Goal: Task Accomplishment & Management: Manage account settings

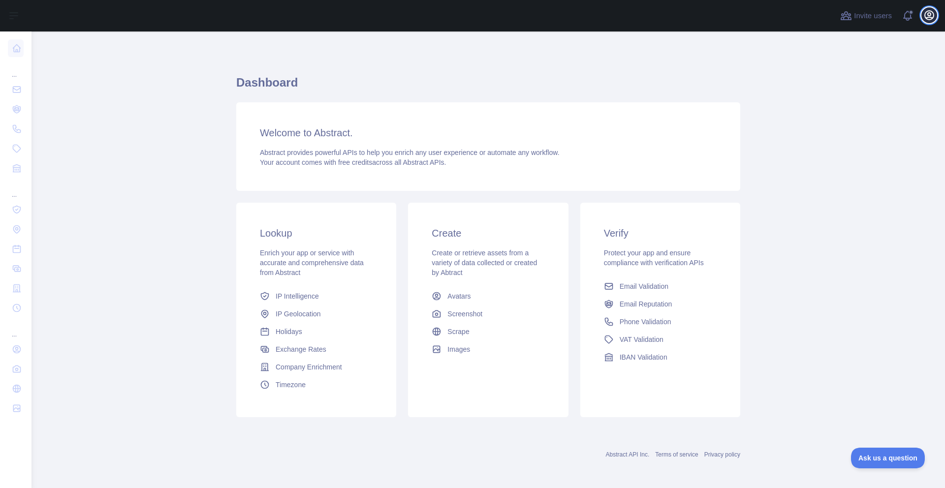
click at [927, 15] on icon "button" at bounding box center [929, 15] width 12 height 12
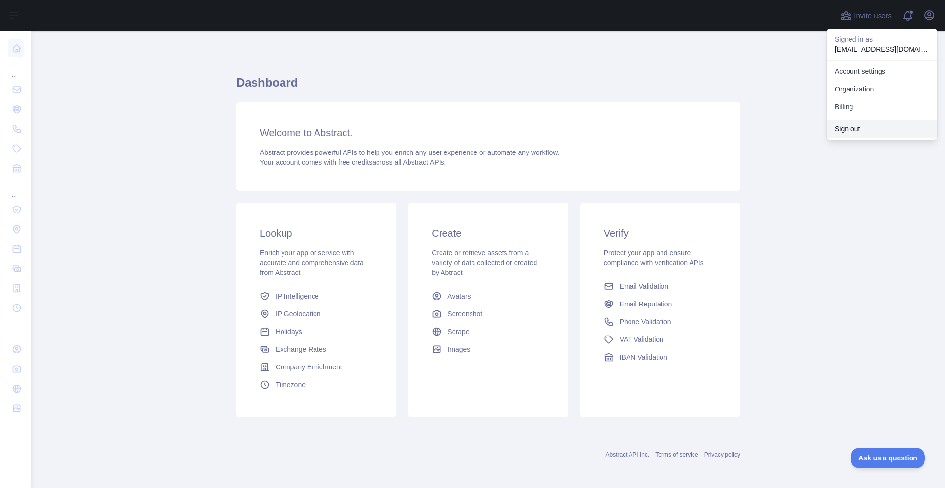
click at [850, 132] on button "Sign out" at bounding box center [882, 129] width 110 height 18
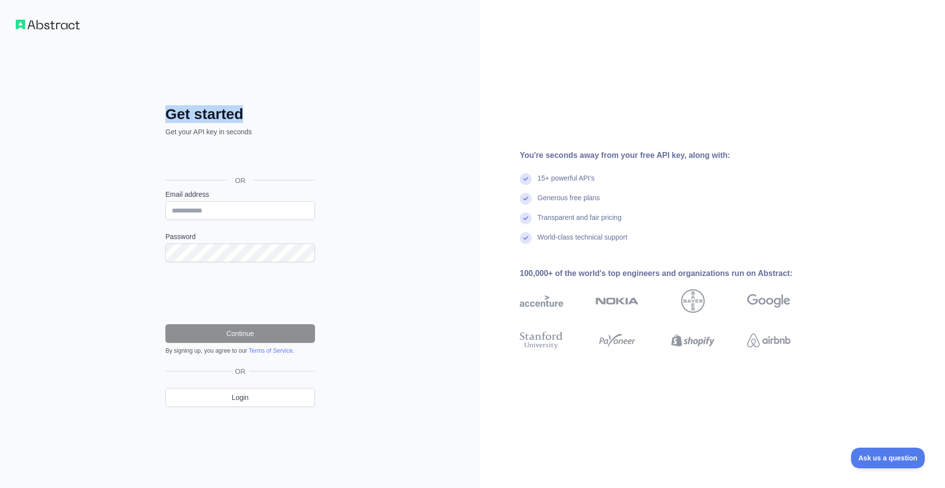
drag, startPoint x: 164, startPoint y: 116, endPoint x: 249, endPoint y: 119, distance: 84.7
click at [249, 119] on div "Get started Get your API key in seconds OR Email address Password Continue By s…" at bounding box center [240, 263] width 189 height 317
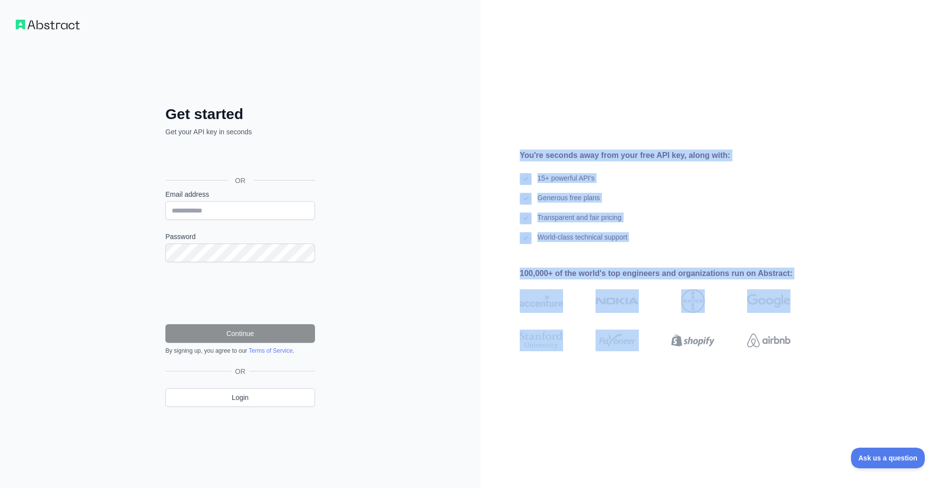
drag, startPoint x: 519, startPoint y: 153, endPoint x: 670, endPoint y: 371, distance: 265.2
click at [670, 371] on div "You're seconds away from your free API key, along with: 15+ powerful API's Gene…" at bounding box center [712, 244] width 464 height 488
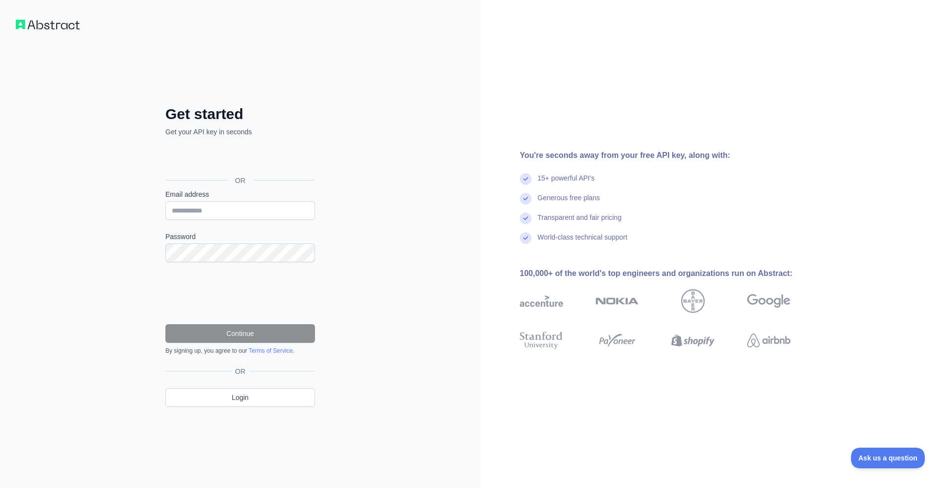
click at [438, 237] on div "Get started Get your API key in seconds OR Email address Password Continue By s…" at bounding box center [240, 244] width 480 height 488
